Goal: Task Accomplishment & Management: Use online tool/utility

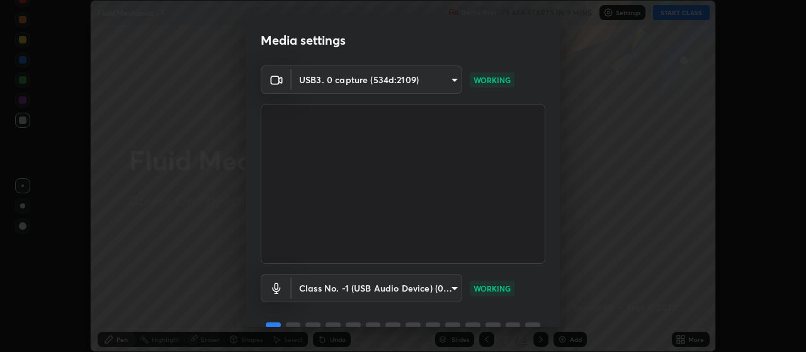
scroll to position [61, 0]
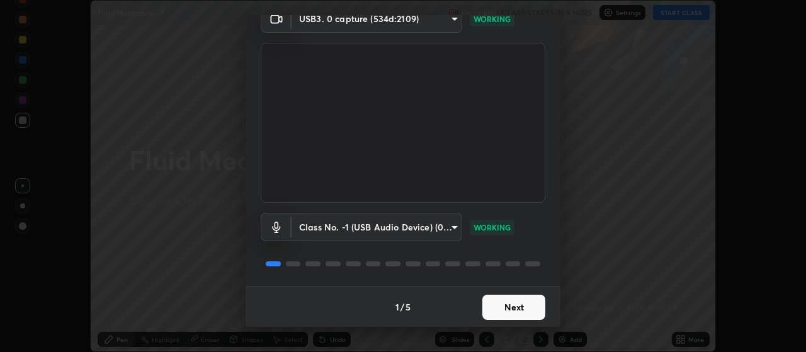
click at [516, 312] on button "Next" at bounding box center [513, 307] width 63 height 25
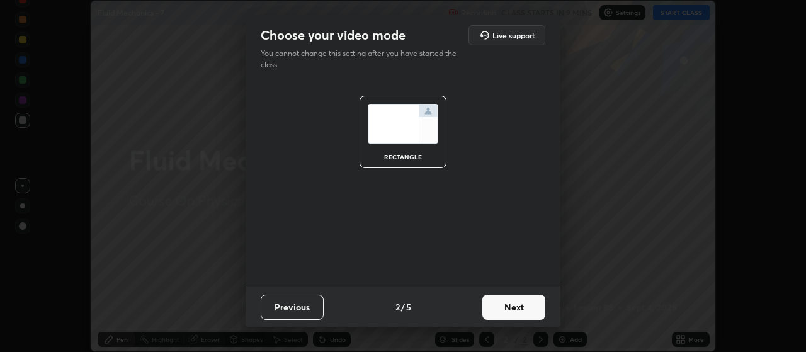
scroll to position [0, 0]
click at [522, 309] on button "Next" at bounding box center [513, 307] width 63 height 25
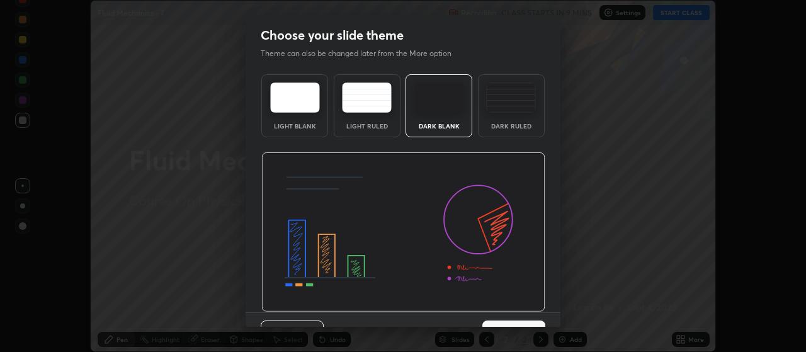
click at [520, 321] on button "Next" at bounding box center [513, 333] width 63 height 25
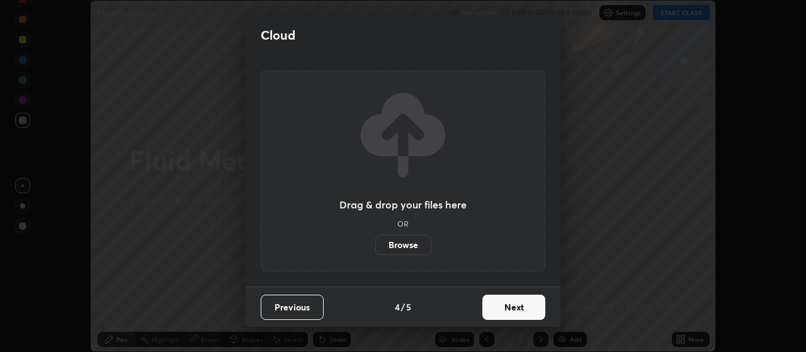
click at [515, 304] on button "Next" at bounding box center [513, 307] width 63 height 25
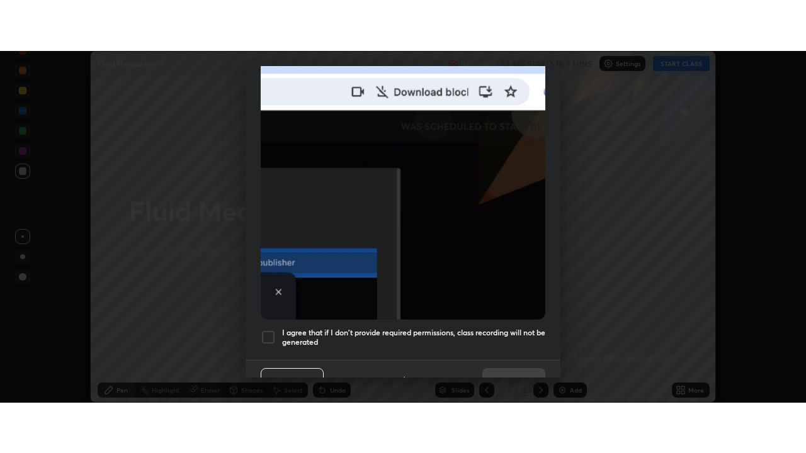
scroll to position [318, 0]
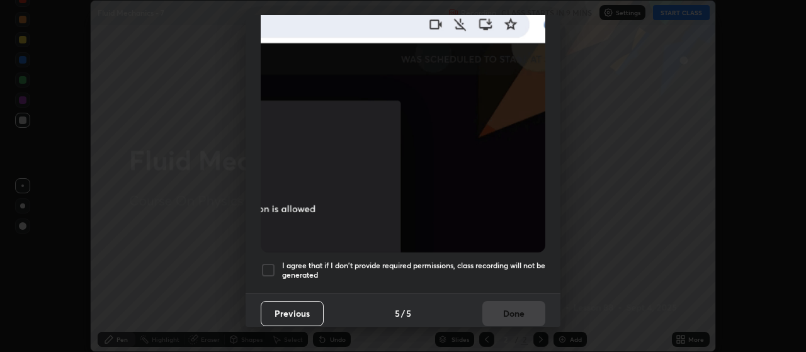
click at [272, 264] on div at bounding box center [268, 270] width 15 height 15
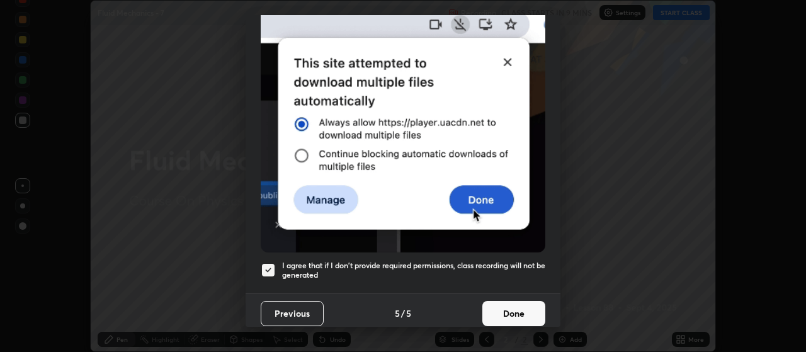
click at [516, 306] on button "Done" at bounding box center [513, 313] width 63 height 25
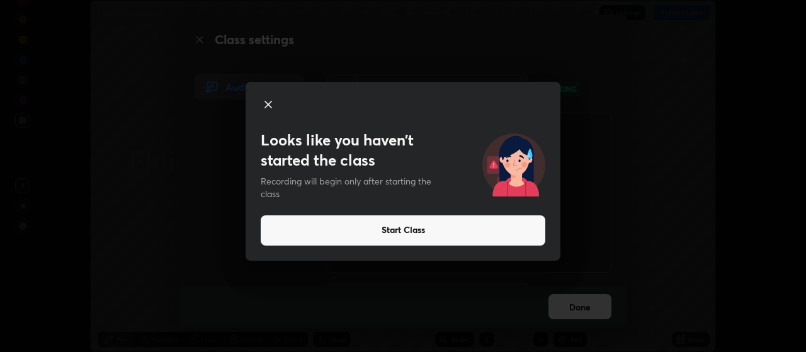
click at [417, 235] on button "Start Class" at bounding box center [403, 230] width 285 height 30
click at [420, 232] on button "Start Class" at bounding box center [403, 230] width 285 height 30
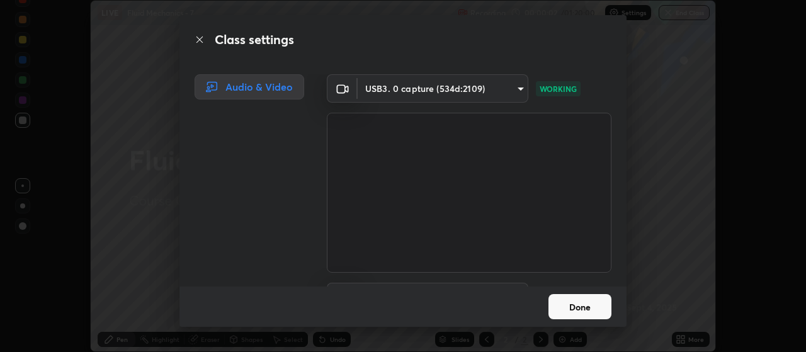
click at [580, 302] on button "Done" at bounding box center [580, 306] width 63 height 25
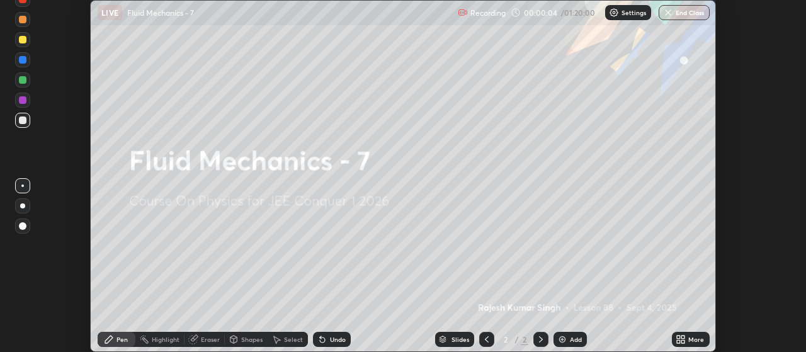
click at [574, 339] on div "Add" at bounding box center [576, 339] width 12 height 6
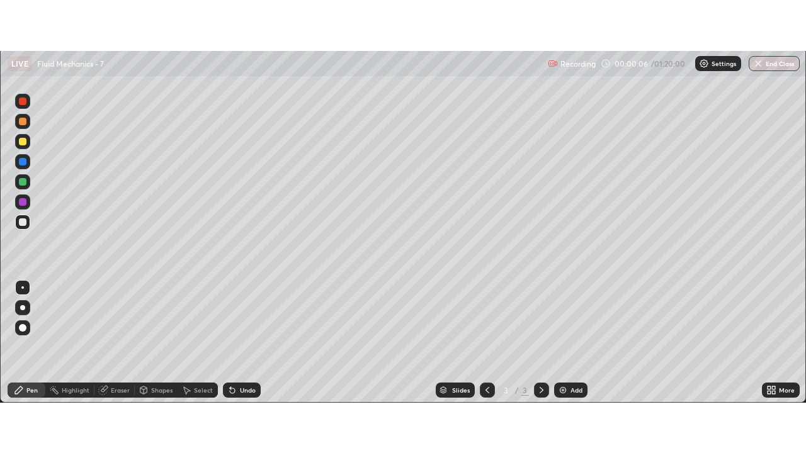
scroll to position [453, 806]
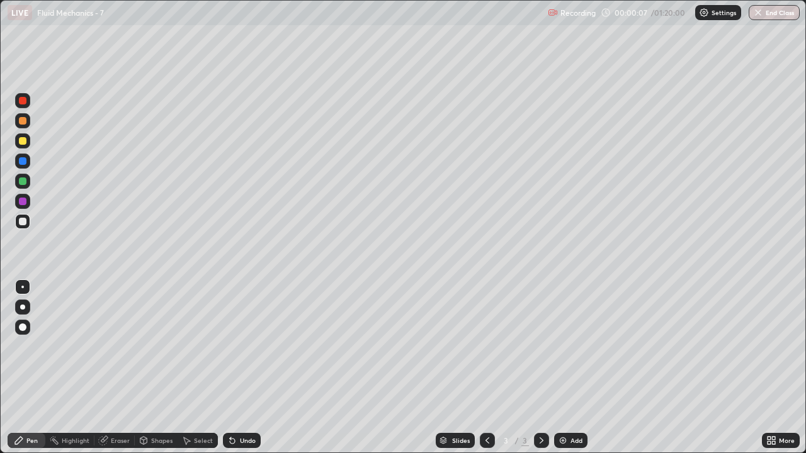
click at [23, 140] on div at bounding box center [23, 141] width 8 height 8
click at [24, 222] on div at bounding box center [23, 222] width 8 height 8
click at [120, 351] on div "Eraser" at bounding box center [120, 441] width 19 height 6
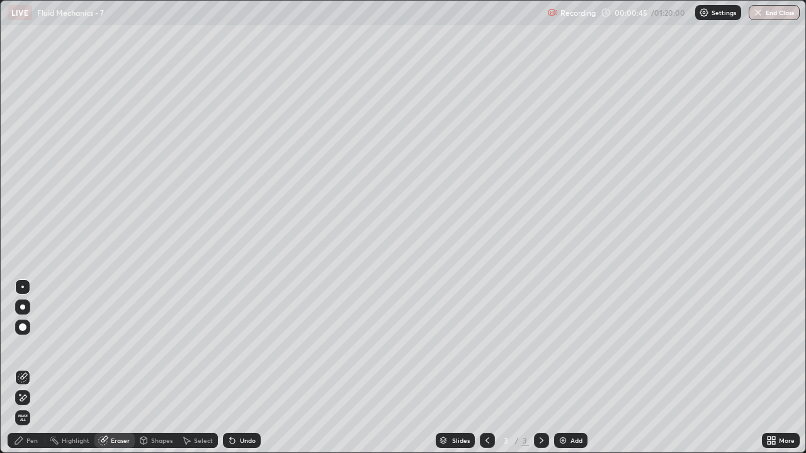
click at [31, 351] on div "Pen" at bounding box center [31, 441] width 11 height 6
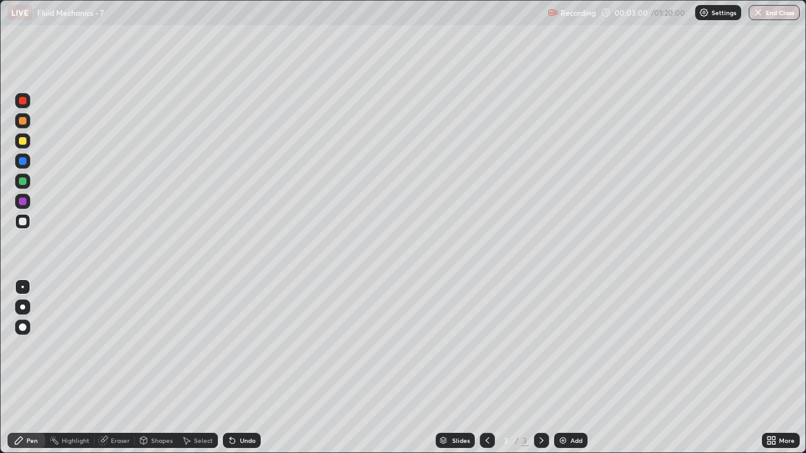
click at [246, 351] on div "Undo" at bounding box center [248, 441] width 16 height 6
click at [245, 351] on div "Undo" at bounding box center [248, 441] width 16 height 6
click at [242, 351] on div "Undo" at bounding box center [248, 441] width 16 height 6
click at [249, 351] on div "Undo" at bounding box center [248, 441] width 16 height 6
click at [126, 351] on div "Eraser" at bounding box center [120, 441] width 19 height 6
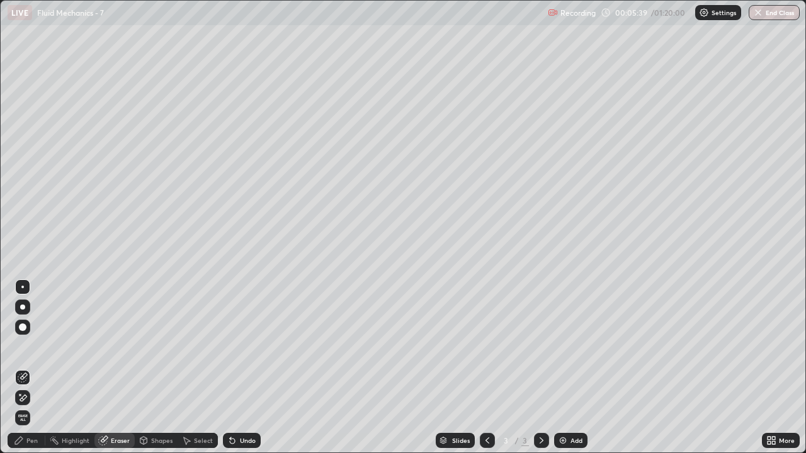
click at [23, 351] on icon at bounding box center [23, 398] width 10 height 11
click at [36, 351] on div "Pen" at bounding box center [31, 441] width 11 height 6
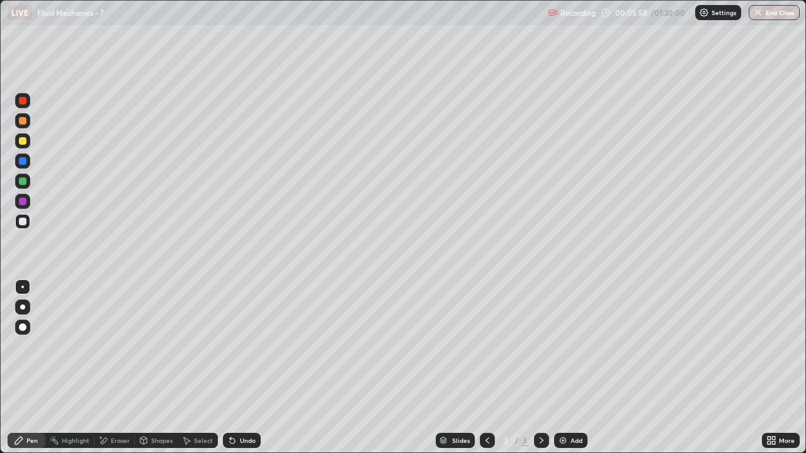
click at [119, 351] on div "Eraser" at bounding box center [120, 441] width 19 height 6
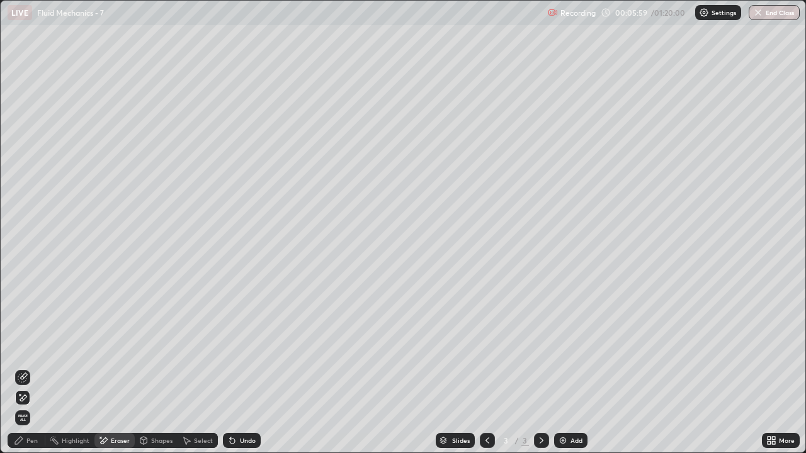
click at [25, 351] on icon at bounding box center [23, 376] width 7 height 6
click at [31, 351] on div "Pen" at bounding box center [31, 441] width 11 height 6
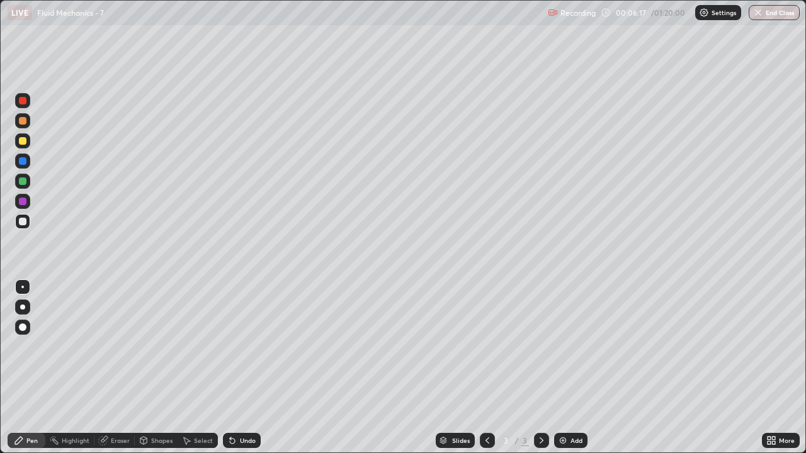
click at [245, 351] on div "Undo" at bounding box center [248, 441] width 16 height 6
click at [23, 142] on div at bounding box center [23, 141] width 8 height 8
click at [22, 223] on div at bounding box center [23, 222] width 8 height 8
click at [561, 351] on img at bounding box center [563, 441] width 10 height 10
click at [22, 137] on div at bounding box center [23, 141] width 8 height 8
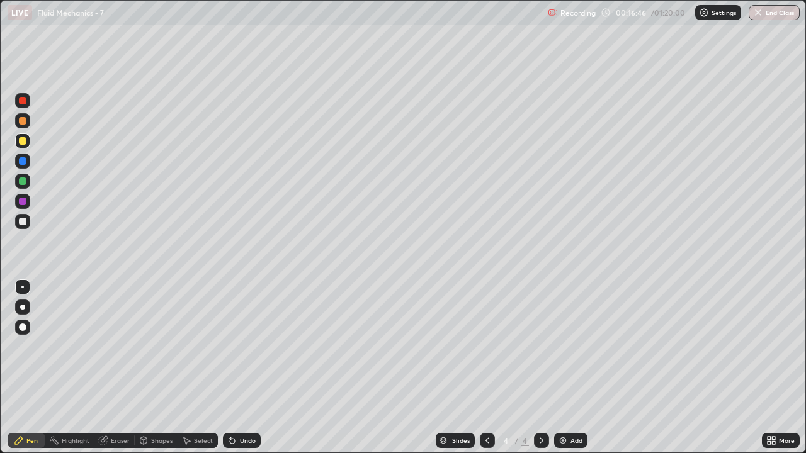
click at [486, 351] on div at bounding box center [487, 440] width 15 height 15
click at [540, 351] on icon at bounding box center [542, 441] width 10 height 10
click at [25, 182] on div at bounding box center [23, 182] width 8 height 8
click at [19, 222] on div at bounding box center [23, 222] width 8 height 8
click at [118, 351] on div "Eraser" at bounding box center [120, 441] width 19 height 6
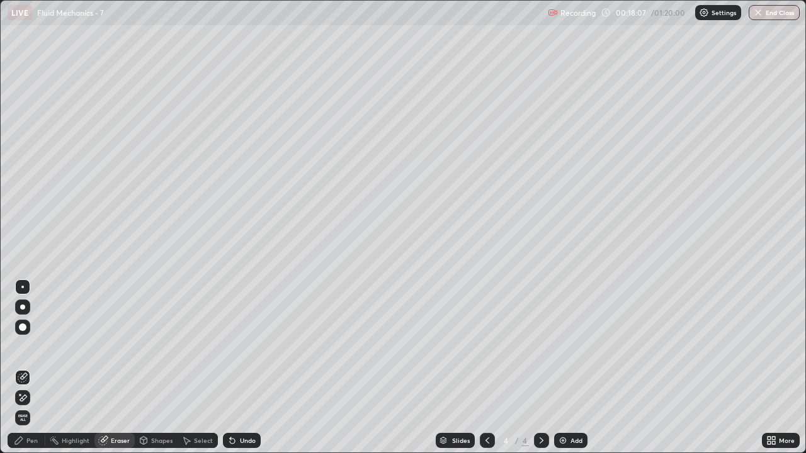
click at [25, 351] on icon at bounding box center [23, 378] width 10 height 10
click at [33, 351] on div "Pen" at bounding box center [31, 441] width 11 height 6
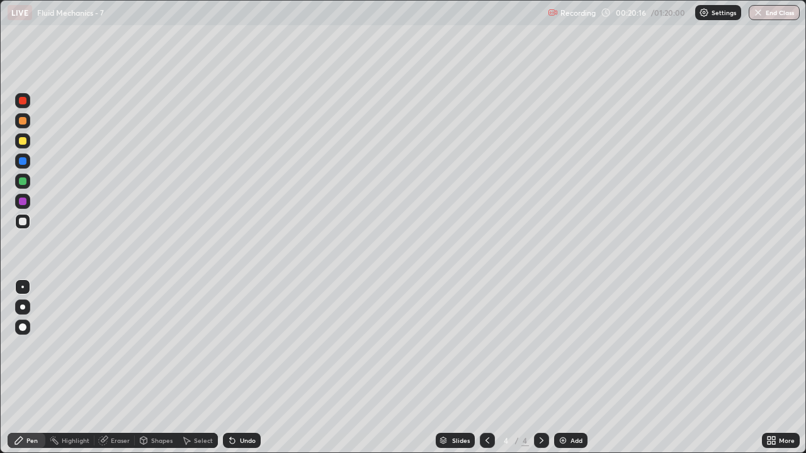
click at [486, 351] on icon at bounding box center [487, 441] width 10 height 10
click at [568, 351] on div "Add" at bounding box center [570, 440] width 33 height 15
click at [23, 142] on div at bounding box center [23, 141] width 8 height 8
click at [21, 221] on div at bounding box center [23, 222] width 8 height 8
click at [562, 351] on div "Add" at bounding box center [570, 440] width 33 height 15
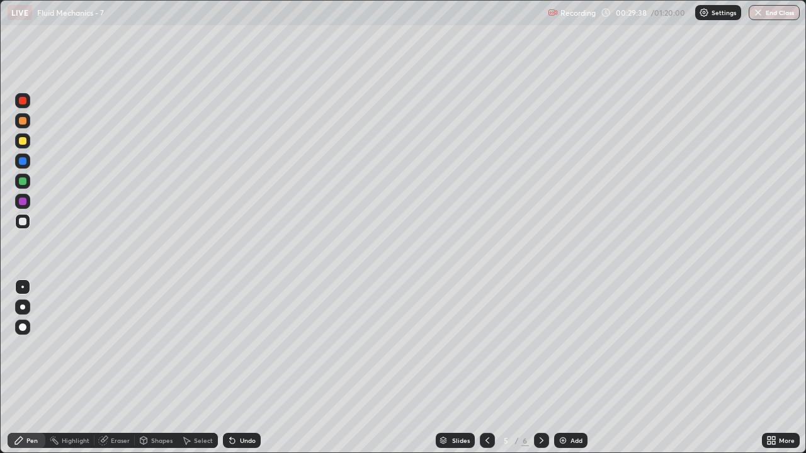
click at [21, 140] on div at bounding box center [23, 141] width 8 height 8
click at [25, 220] on div at bounding box center [23, 222] width 8 height 8
click at [23, 140] on div at bounding box center [23, 141] width 8 height 8
click at [25, 220] on div at bounding box center [23, 222] width 8 height 8
click at [23, 220] on div at bounding box center [23, 222] width 8 height 8
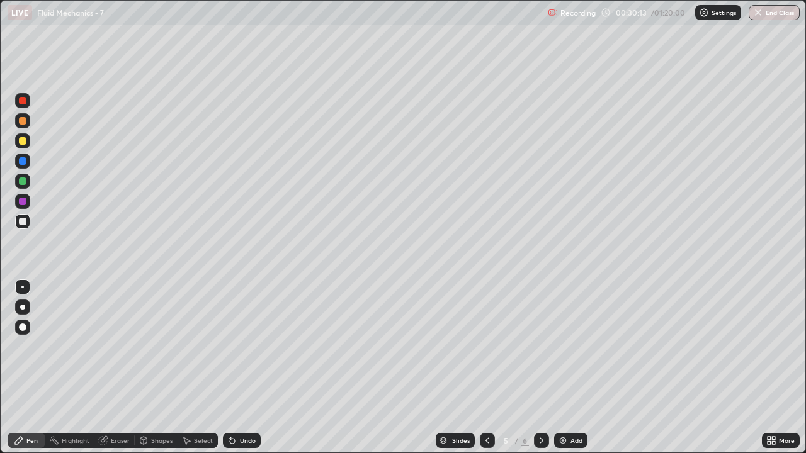
click at [24, 142] on div at bounding box center [23, 141] width 8 height 8
click at [22, 181] on div at bounding box center [23, 182] width 8 height 8
click at [25, 184] on div at bounding box center [23, 182] width 8 height 8
click at [22, 223] on div at bounding box center [23, 222] width 8 height 8
click at [244, 351] on div "Undo" at bounding box center [248, 441] width 16 height 6
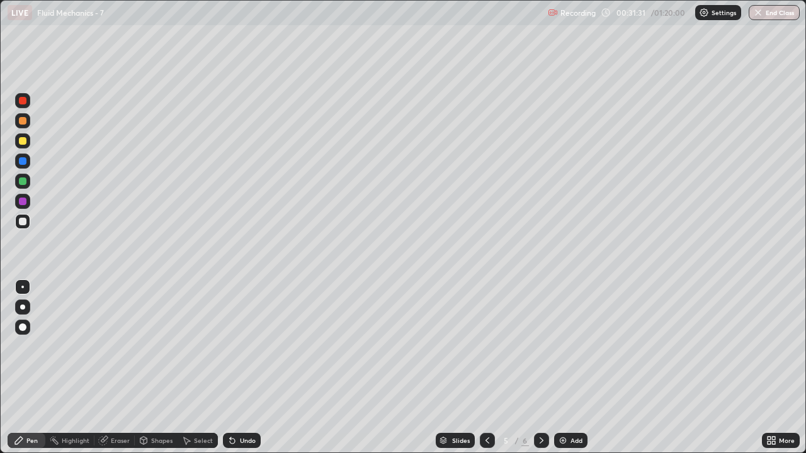
click at [23, 140] on div at bounding box center [23, 141] width 8 height 8
click at [21, 180] on div at bounding box center [23, 182] width 8 height 8
click at [562, 351] on img at bounding box center [563, 441] width 10 height 10
click at [25, 140] on div at bounding box center [23, 141] width 8 height 8
click at [22, 222] on div at bounding box center [23, 222] width 8 height 8
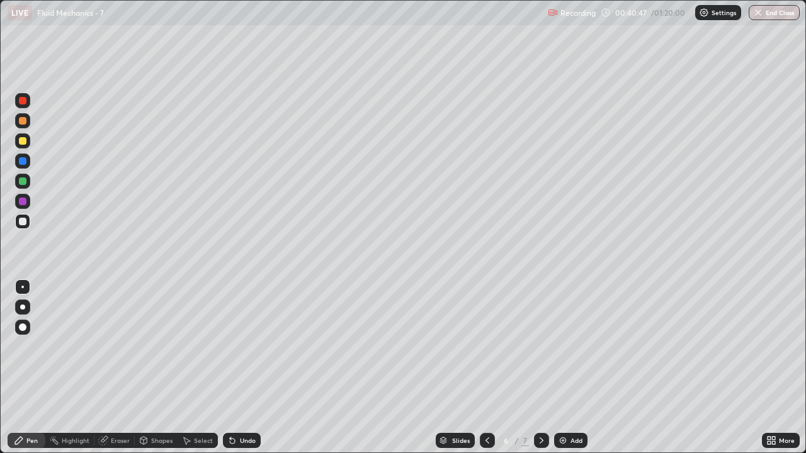
click at [26, 143] on div at bounding box center [23, 141] width 8 height 8
click at [566, 351] on img at bounding box center [563, 441] width 10 height 10
click at [488, 351] on icon at bounding box center [487, 441] width 10 height 10
click at [571, 351] on div "Add" at bounding box center [570, 440] width 33 height 15
click at [25, 219] on div at bounding box center [23, 222] width 8 height 8
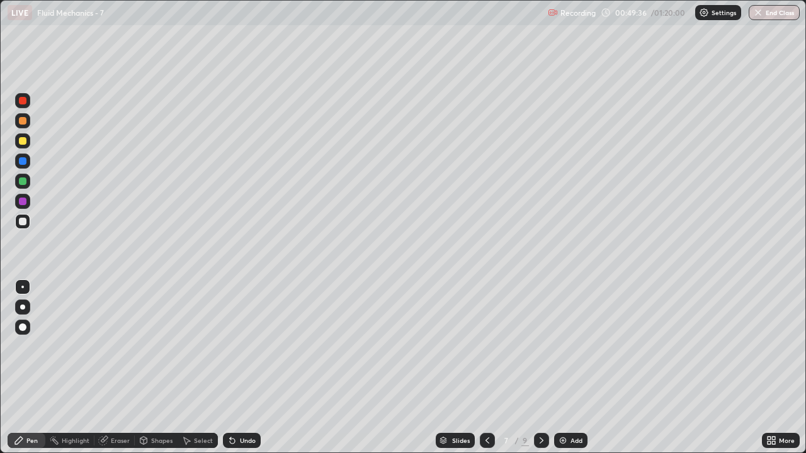
click at [245, 351] on div "Undo" at bounding box center [248, 441] width 16 height 6
click at [26, 142] on div at bounding box center [23, 141] width 8 height 8
click at [568, 351] on div "Add" at bounding box center [570, 440] width 33 height 15
click at [21, 222] on div at bounding box center [23, 222] width 8 height 8
click at [21, 140] on div at bounding box center [23, 141] width 8 height 8
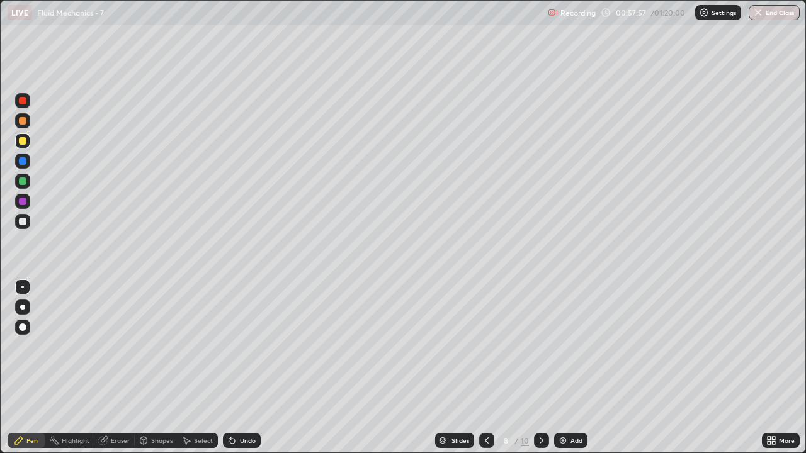
click at [249, 351] on div "Undo" at bounding box center [242, 440] width 38 height 15
click at [567, 351] on div "Add" at bounding box center [570, 440] width 33 height 15
click at [23, 224] on div at bounding box center [23, 222] width 8 height 8
click at [774, 15] on button "End Class" at bounding box center [774, 12] width 51 height 15
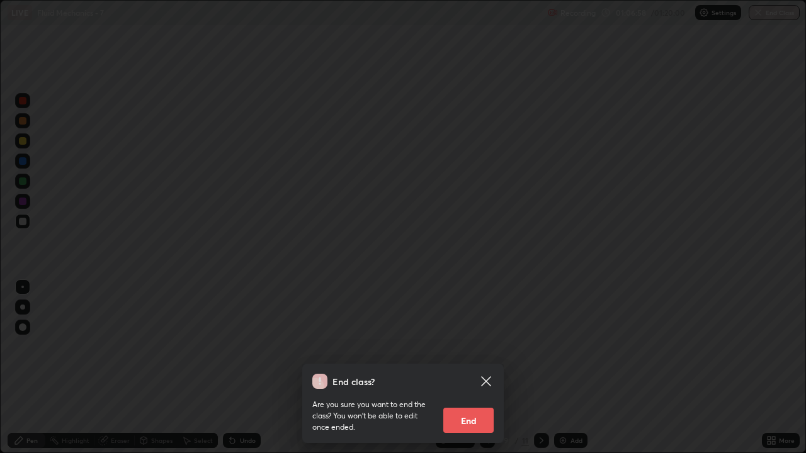
click at [468, 351] on button "End" at bounding box center [468, 420] width 50 height 25
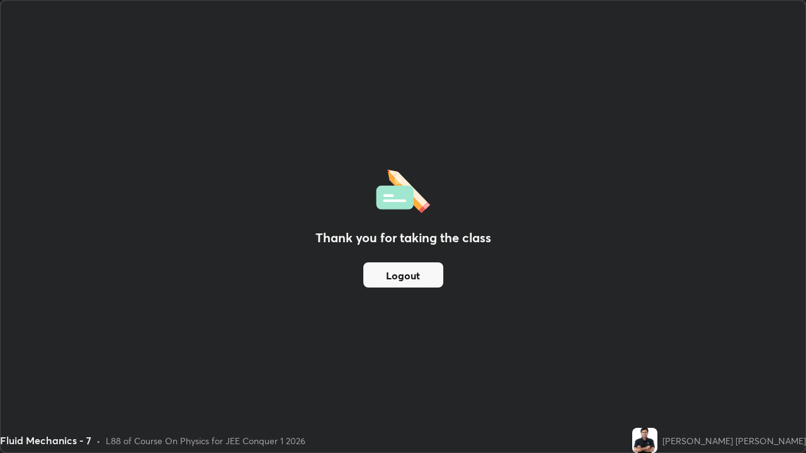
click at [416, 273] on button "Logout" at bounding box center [403, 275] width 80 height 25
click at [420, 273] on button "Logout" at bounding box center [403, 275] width 80 height 25
